Goal: Information Seeking & Learning: Check status

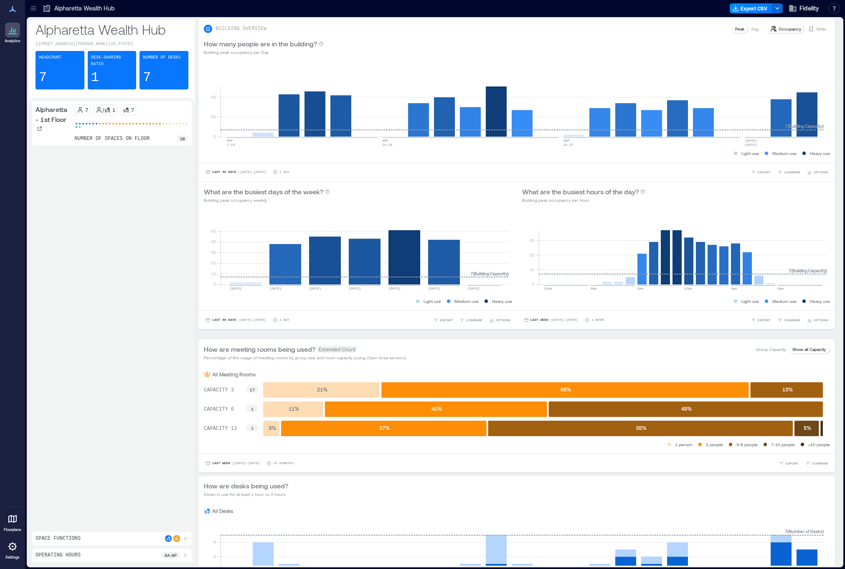
click at [150, 190] on div "Alpharetta - 1st Floor 7 / 1 7 number of spaces on floor 36" at bounding box center [112, 313] width 160 height 424
click at [31, 9] on icon at bounding box center [33, 8] width 8 height 8
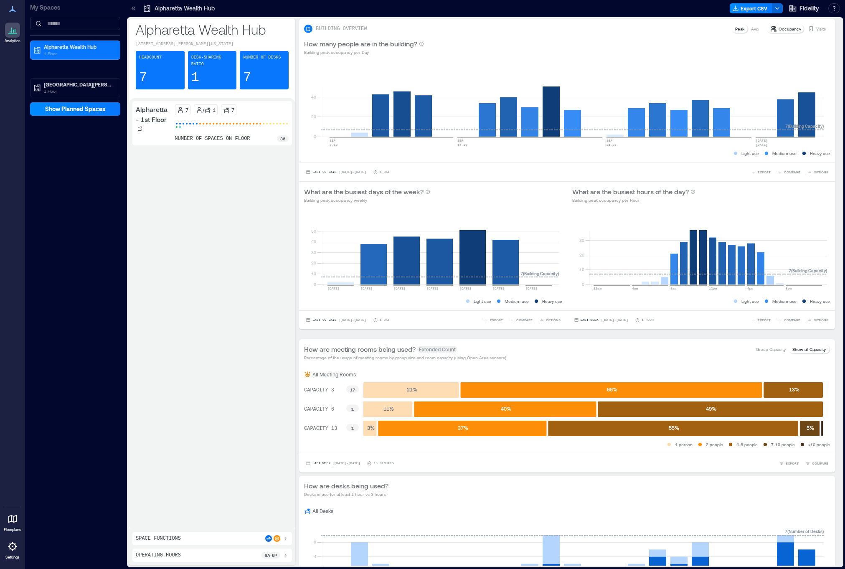
click at [64, 54] on p "1 Floor" at bounding box center [79, 53] width 70 height 7
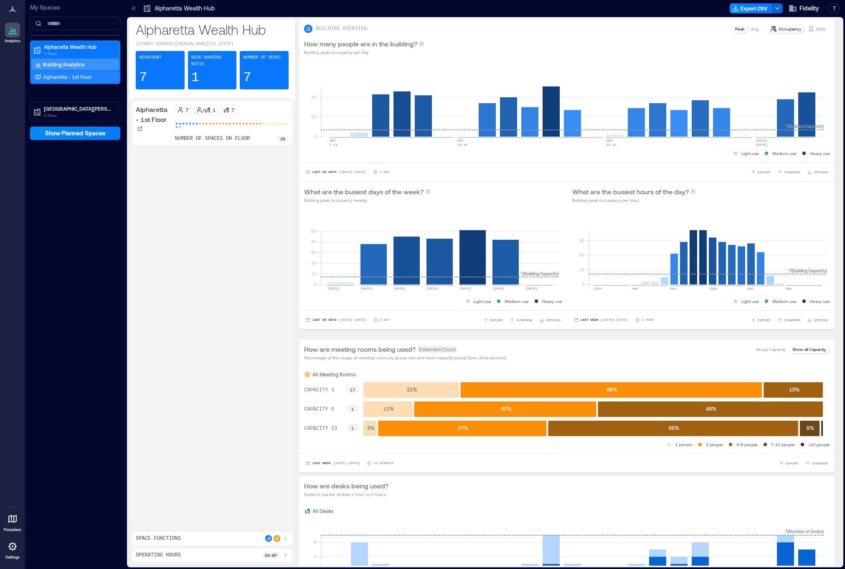
click at [58, 75] on p "Alpharetta - 1st Floor" at bounding box center [67, 76] width 48 height 7
